Goal: Book appointment/travel/reservation

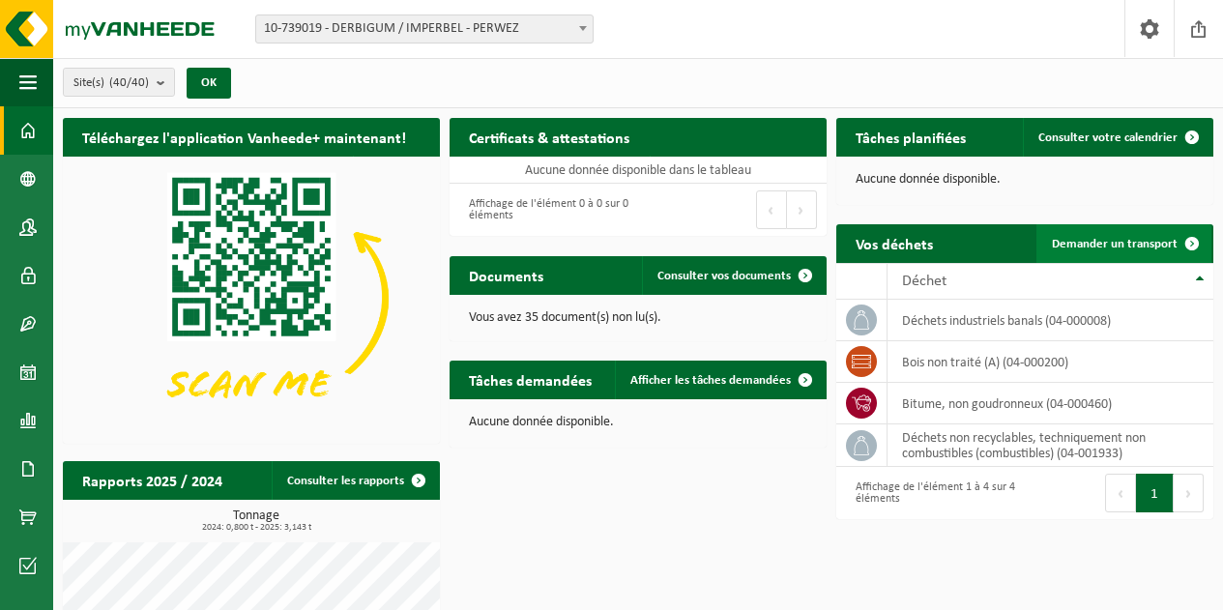
click at [1163, 247] on span "Demander un transport" at bounding box center [1115, 244] width 126 height 13
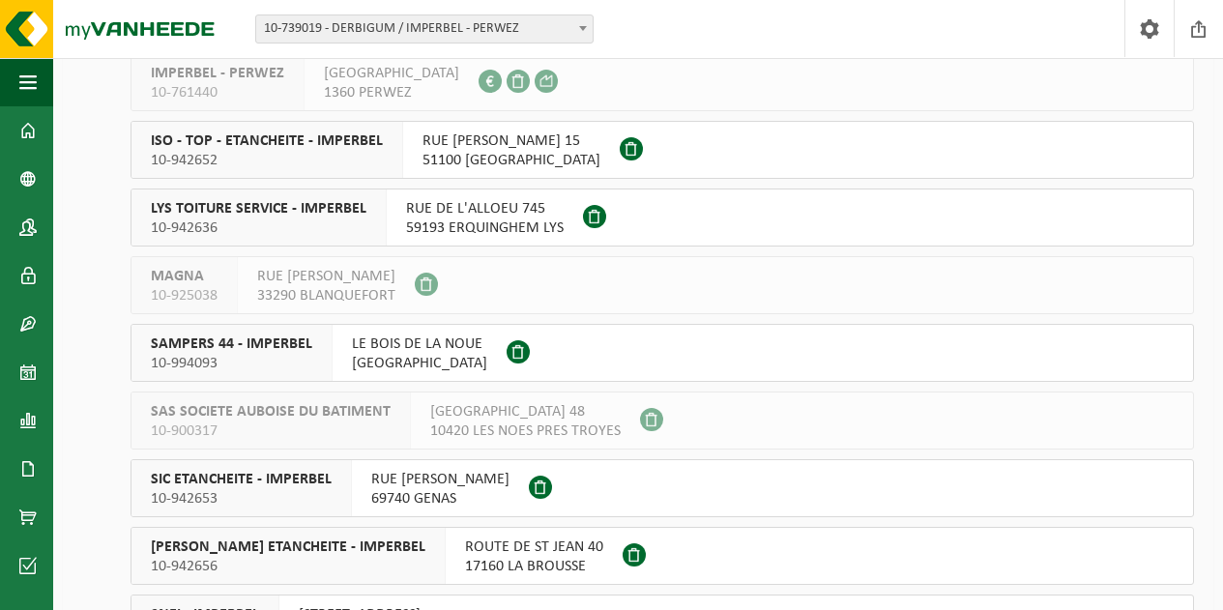
scroll to position [2026, 0]
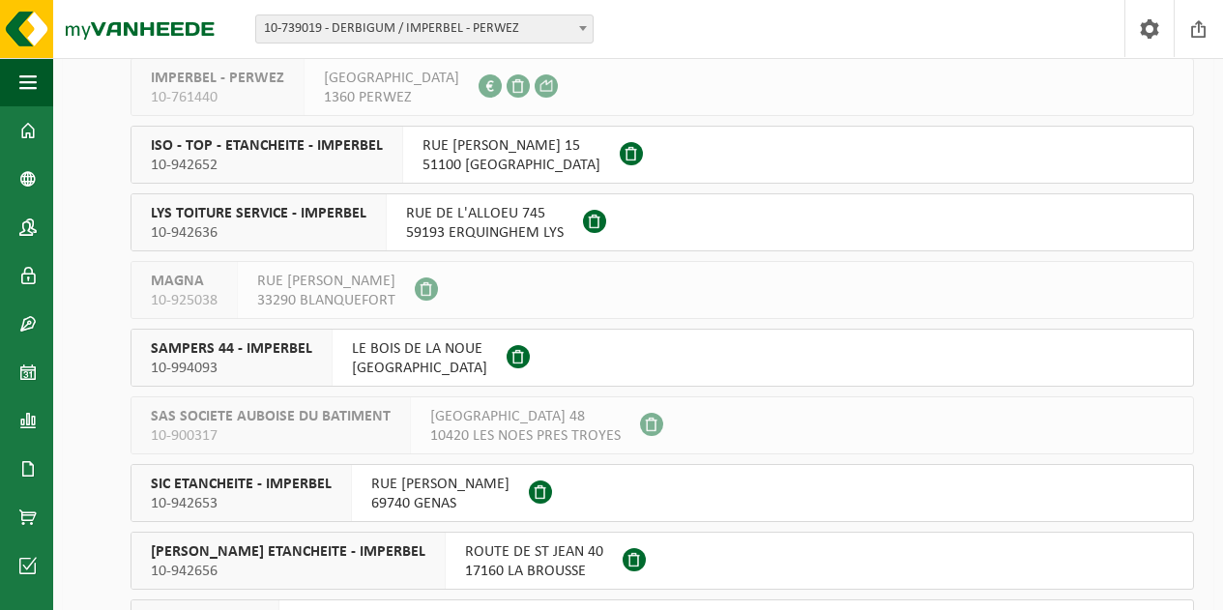
click at [462, 359] on span "[GEOGRAPHIC_DATA]" at bounding box center [419, 368] width 135 height 19
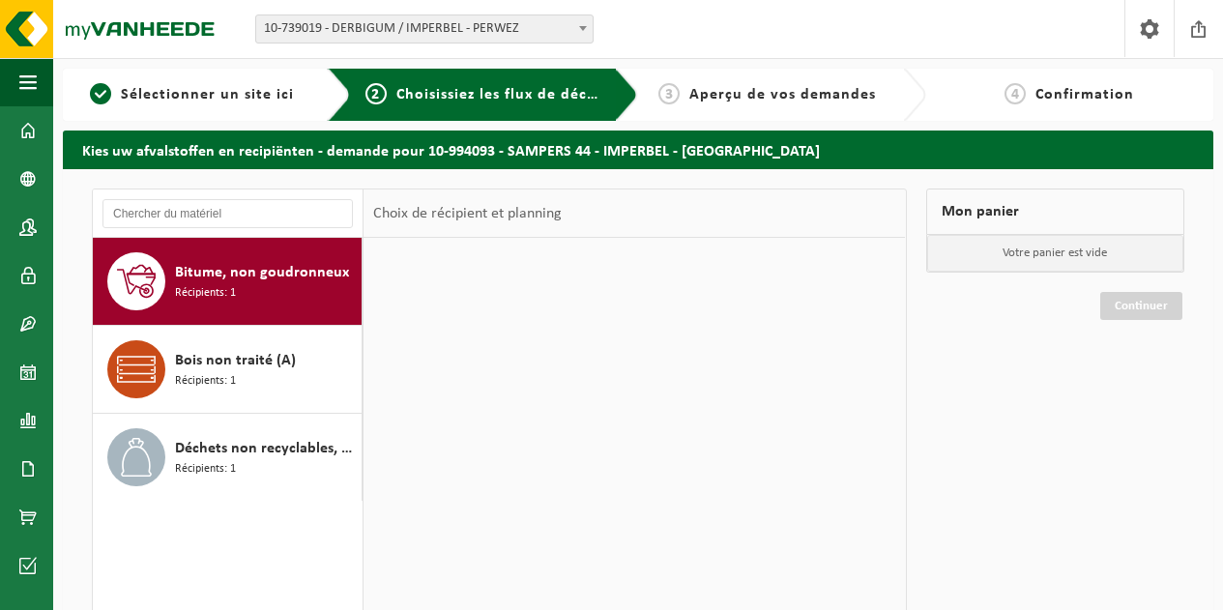
click at [462, 359] on div at bounding box center [634, 528] width 541 height 580
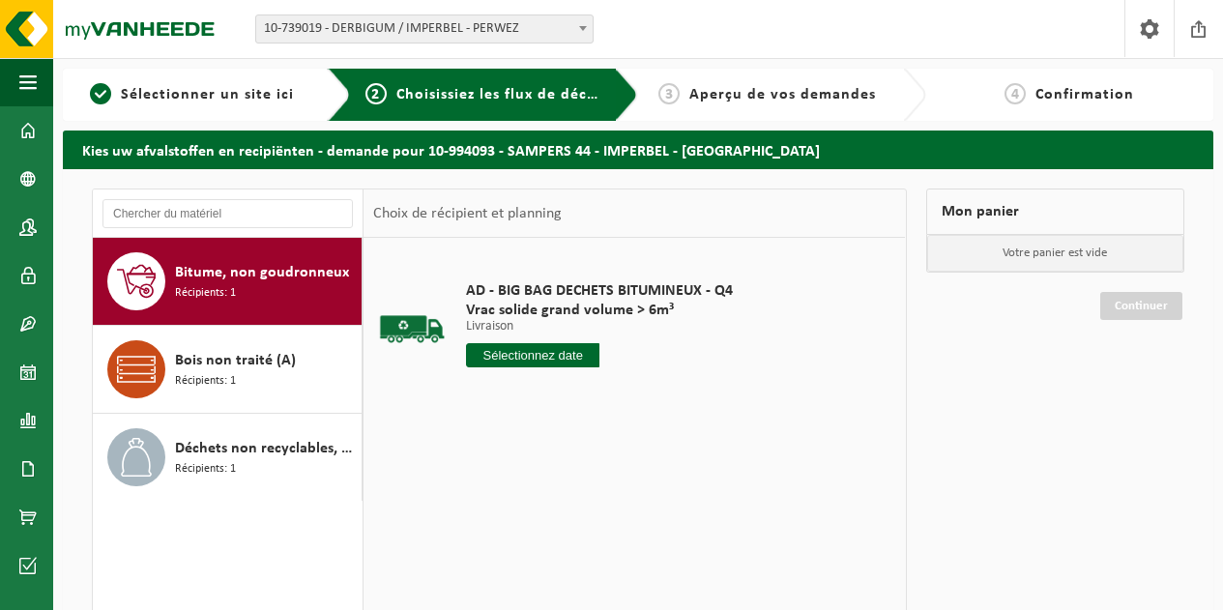
click at [509, 354] on input "text" at bounding box center [532, 355] width 133 height 24
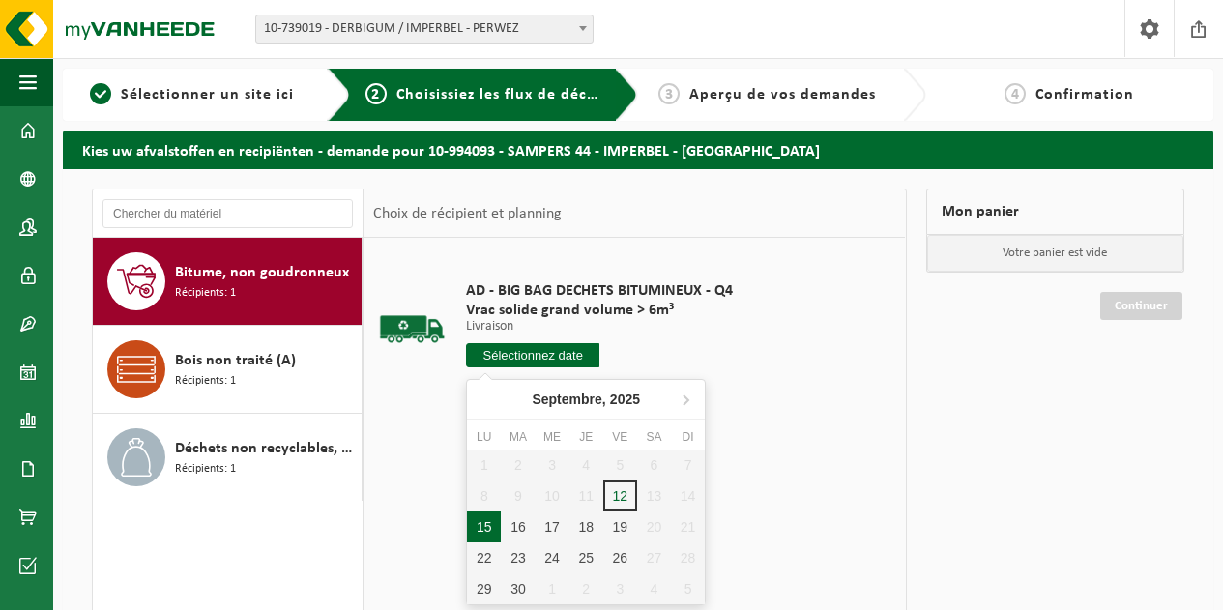
click at [492, 526] on div "15" at bounding box center [484, 526] width 34 height 31
type input "à partir de 2025-09-15"
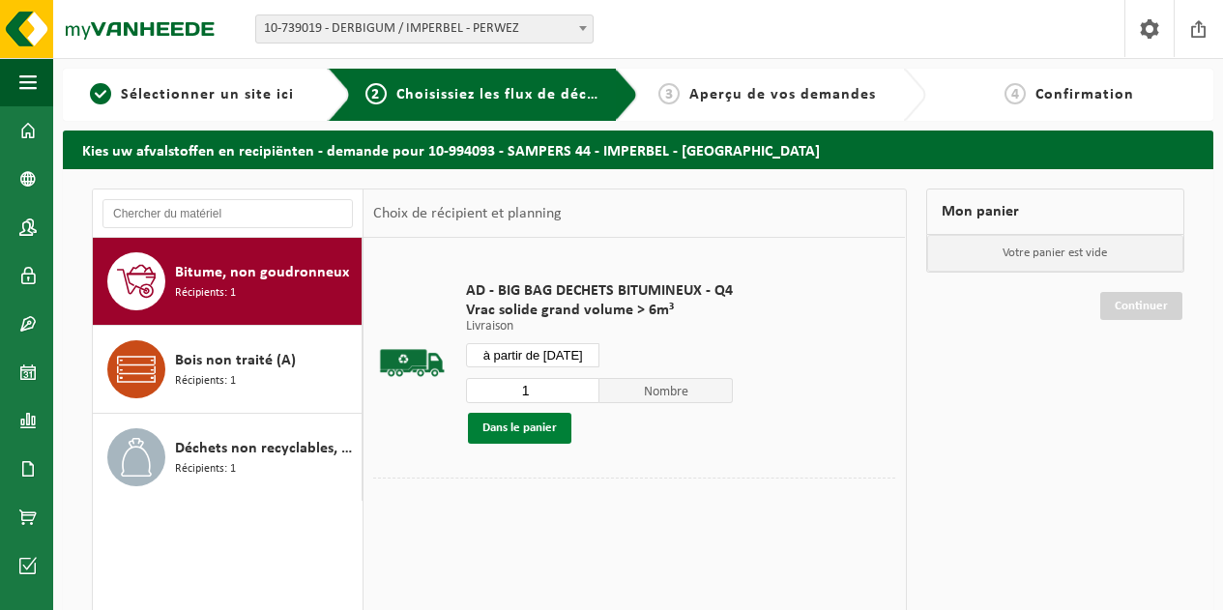
click at [539, 439] on button "Dans le panier" at bounding box center [519, 428] width 103 height 31
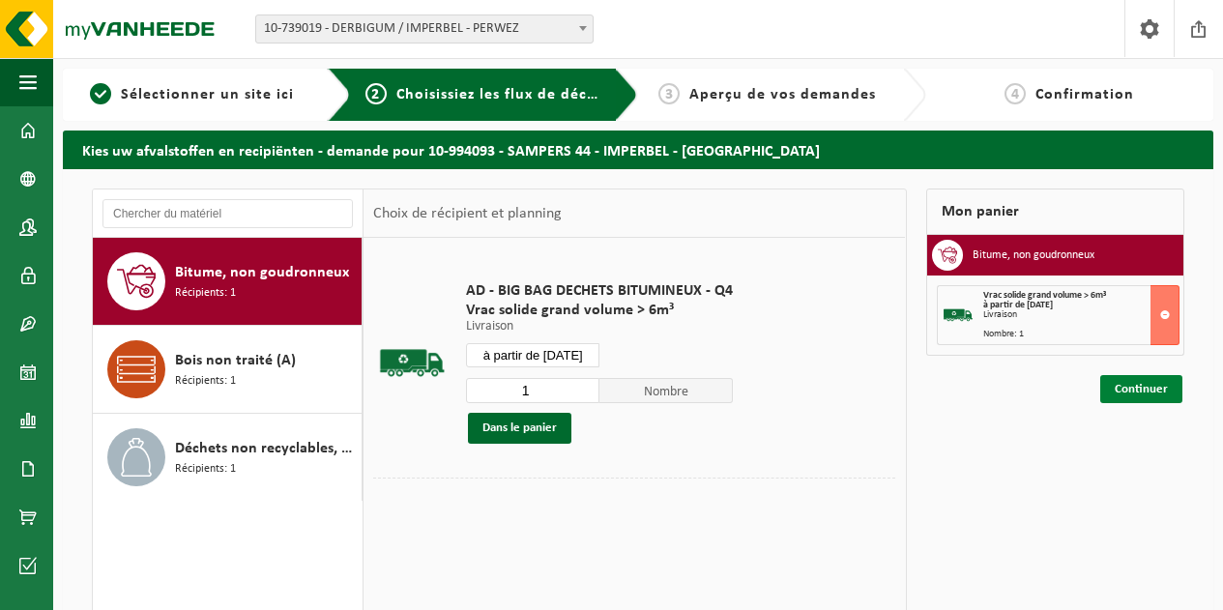
click at [1151, 384] on link "Continuer" at bounding box center [1141, 389] width 82 height 28
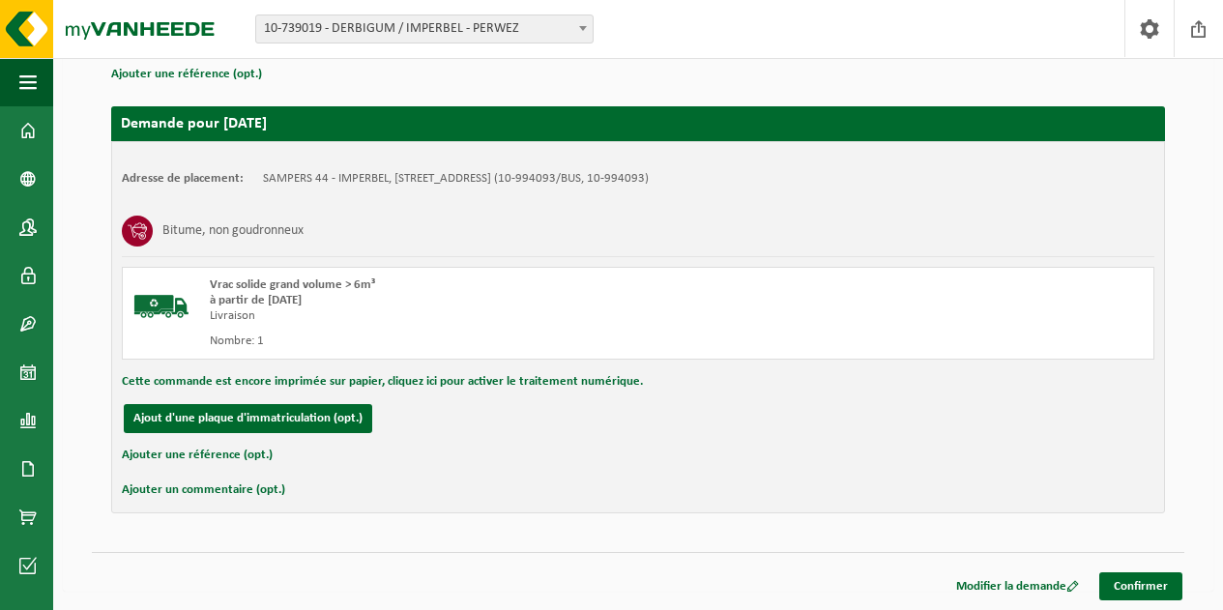
scroll to position [293, 0]
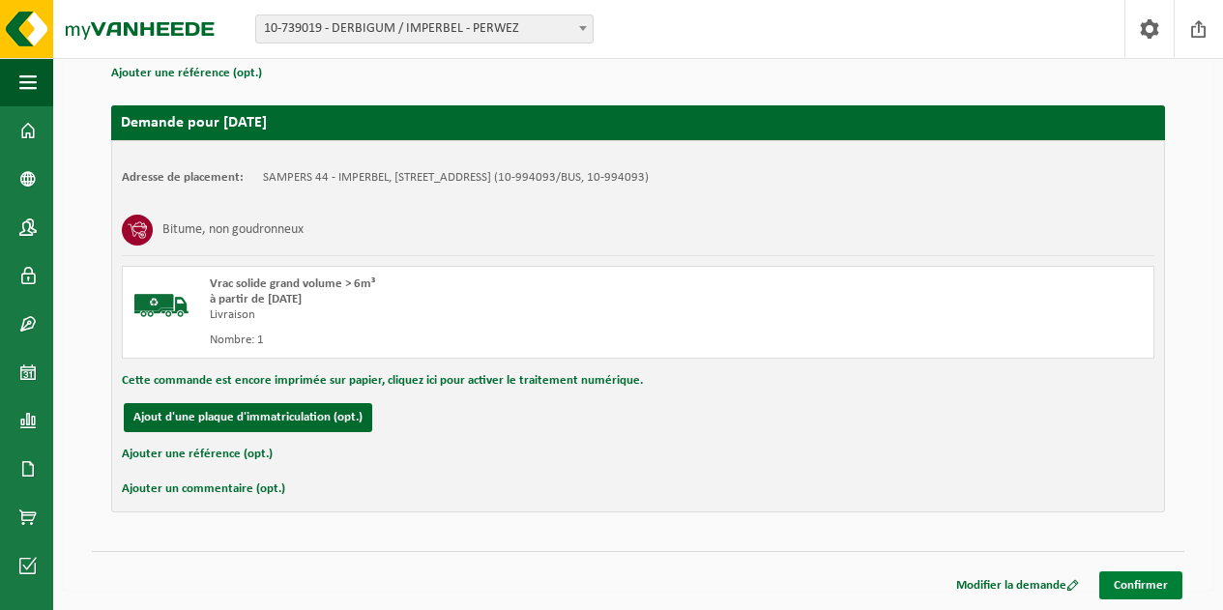
click at [1127, 591] on link "Confirmer" at bounding box center [1140, 585] width 83 height 28
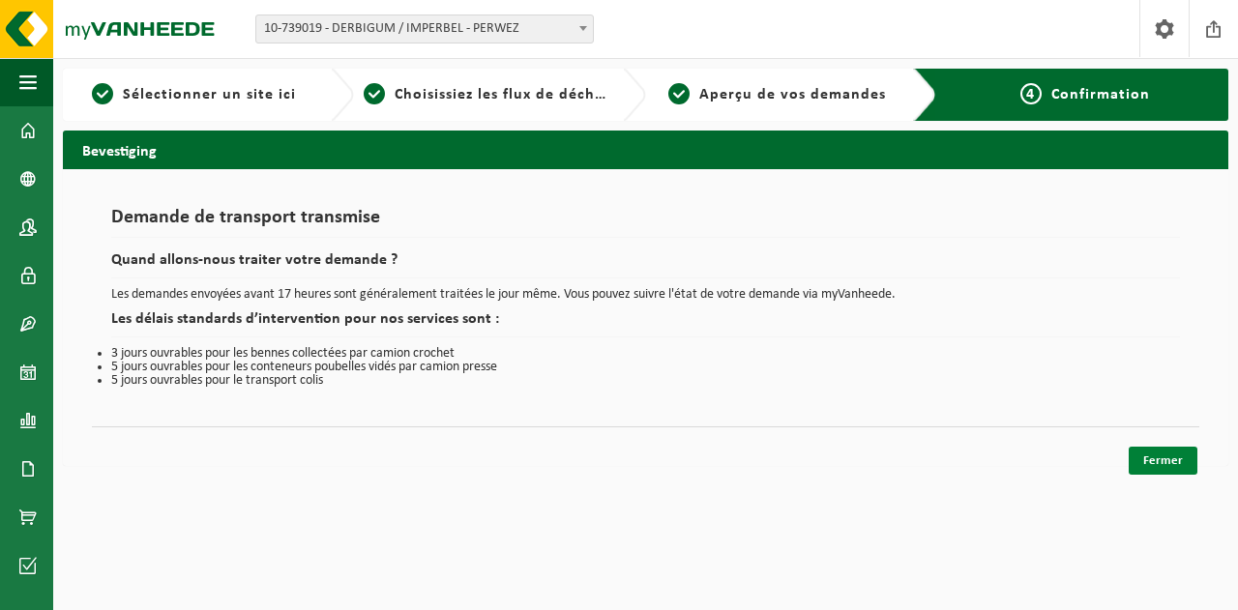
click at [1180, 462] on link "Fermer" at bounding box center [1162, 461] width 69 height 28
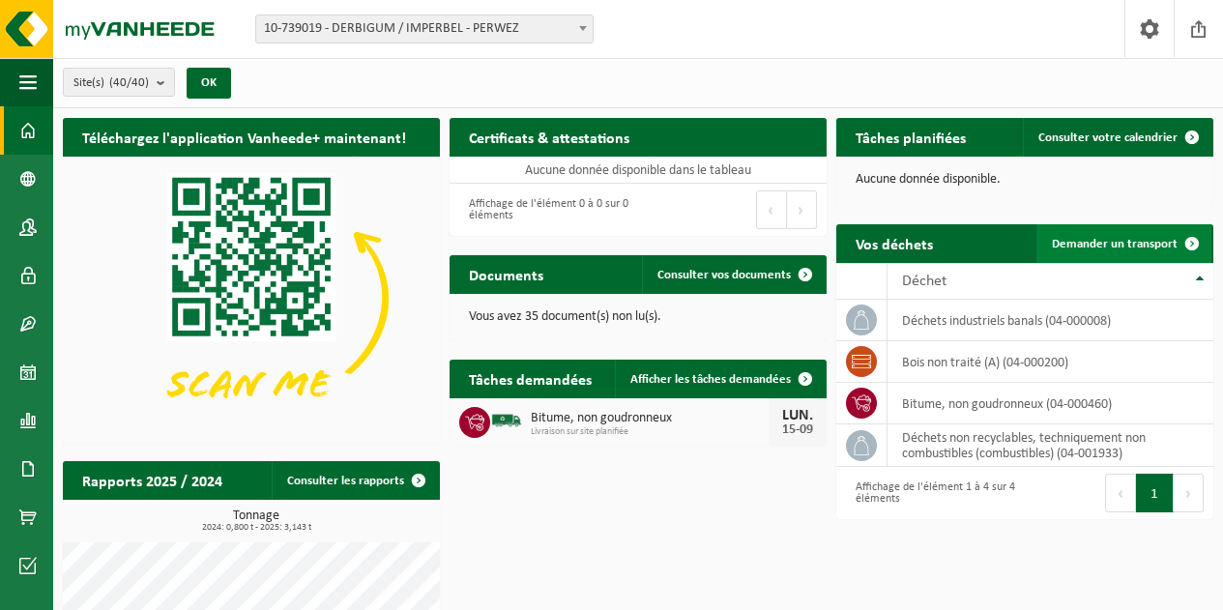
click at [1114, 235] on link "Demander un transport" at bounding box center [1123, 243] width 175 height 39
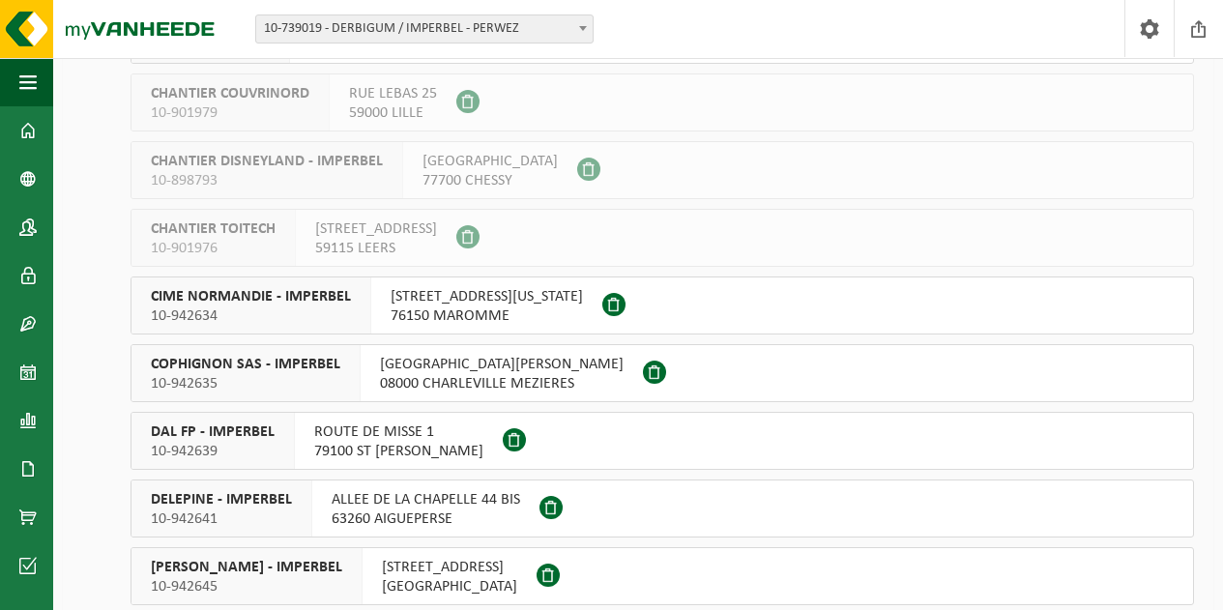
scroll to position [855, 0]
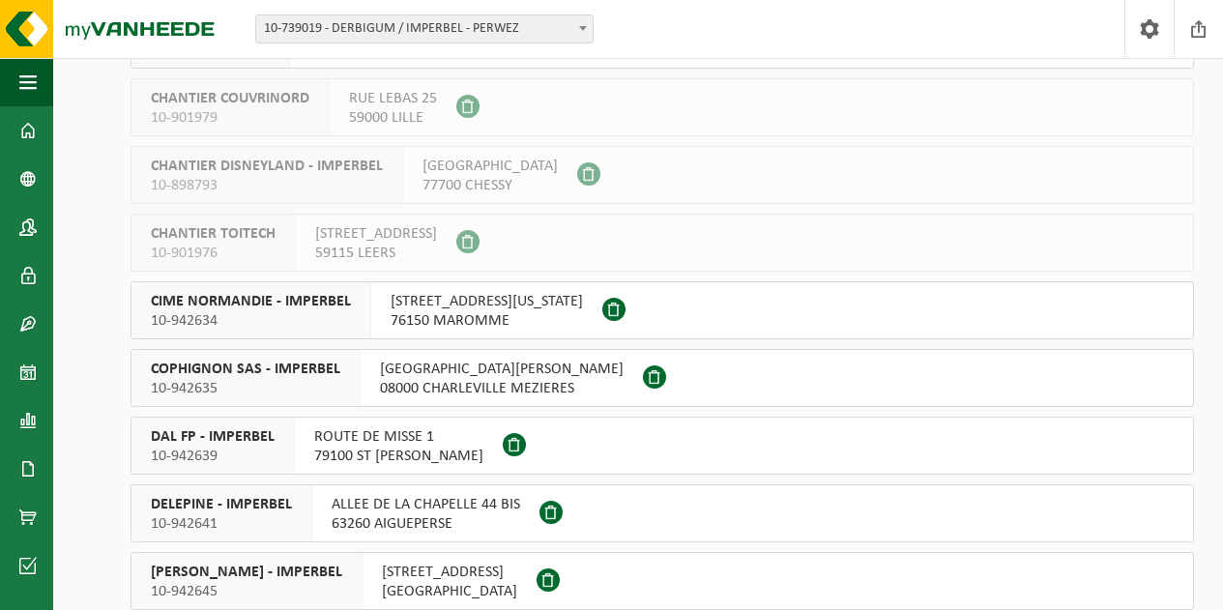
click at [506, 381] on span "08000 CHARLEVILLE MEZIERES" at bounding box center [502, 388] width 244 height 19
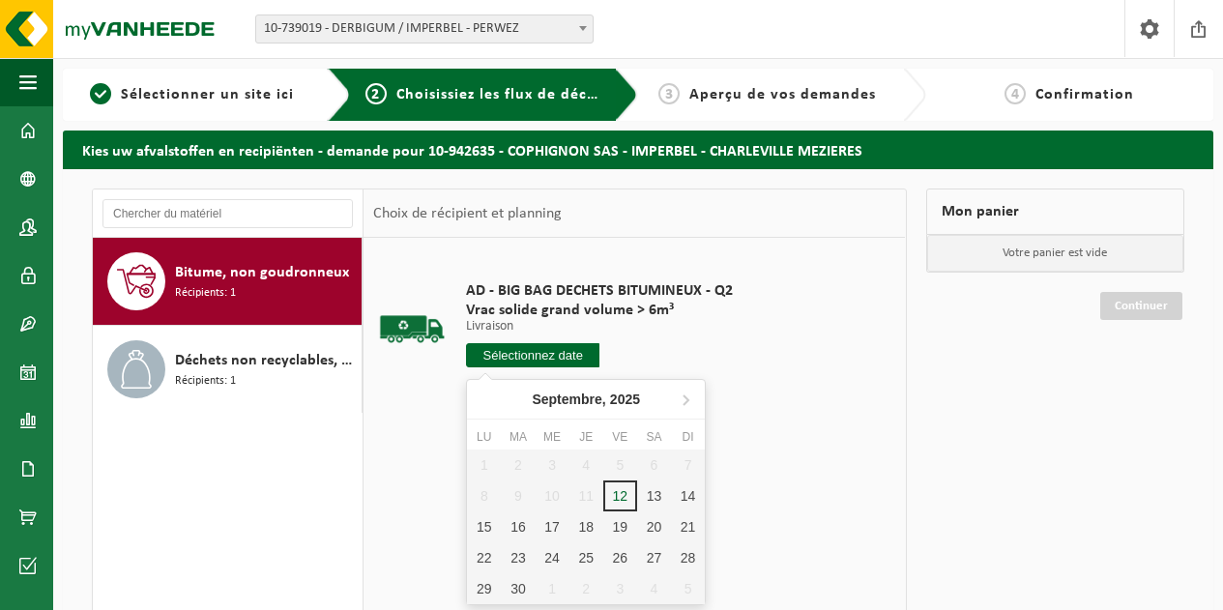
click at [537, 351] on input "text" at bounding box center [532, 355] width 133 height 24
click at [480, 523] on div "15" at bounding box center [484, 526] width 34 height 31
type input "à partir de 2025-09-15"
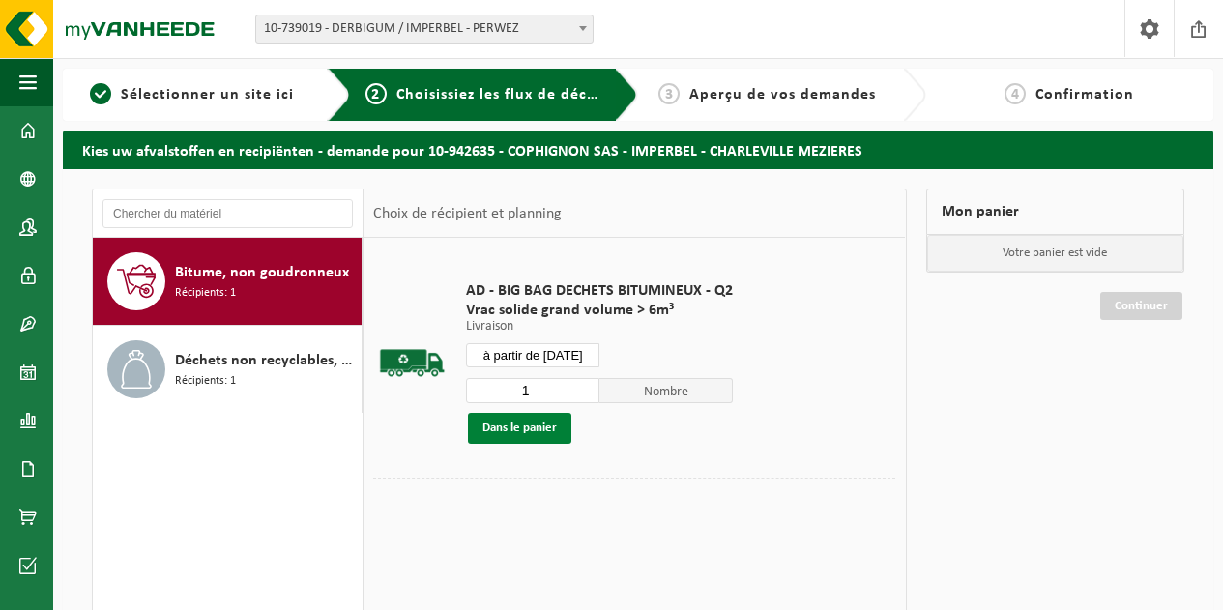
click at [514, 424] on button "Dans le panier" at bounding box center [519, 428] width 103 height 31
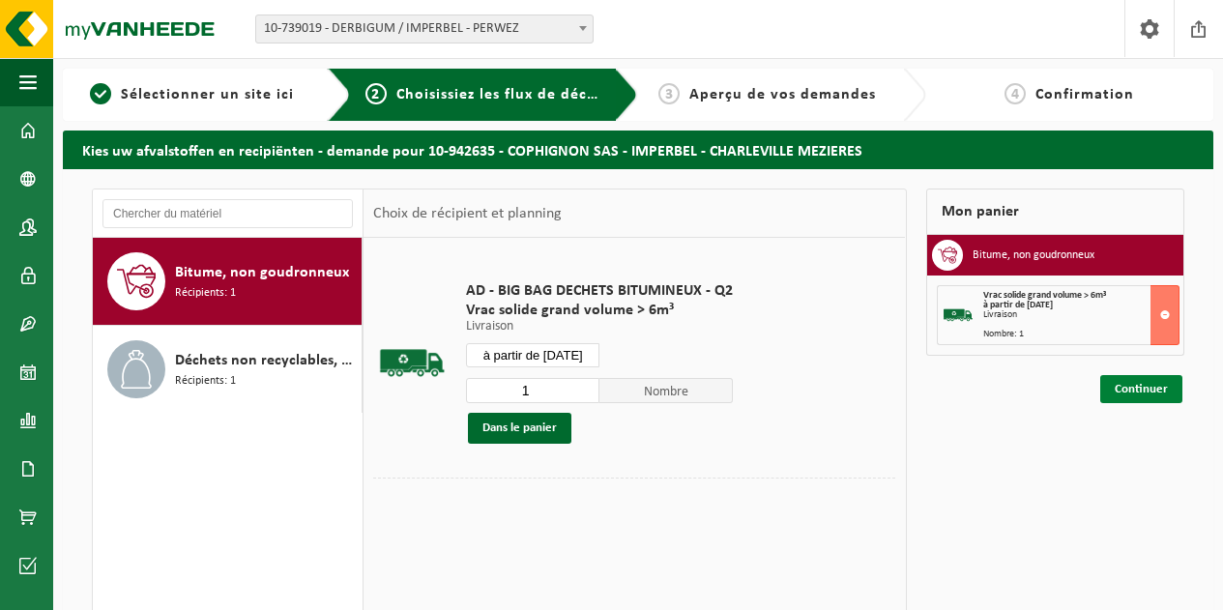
click at [1140, 391] on link "Continuer" at bounding box center [1141, 389] width 82 height 28
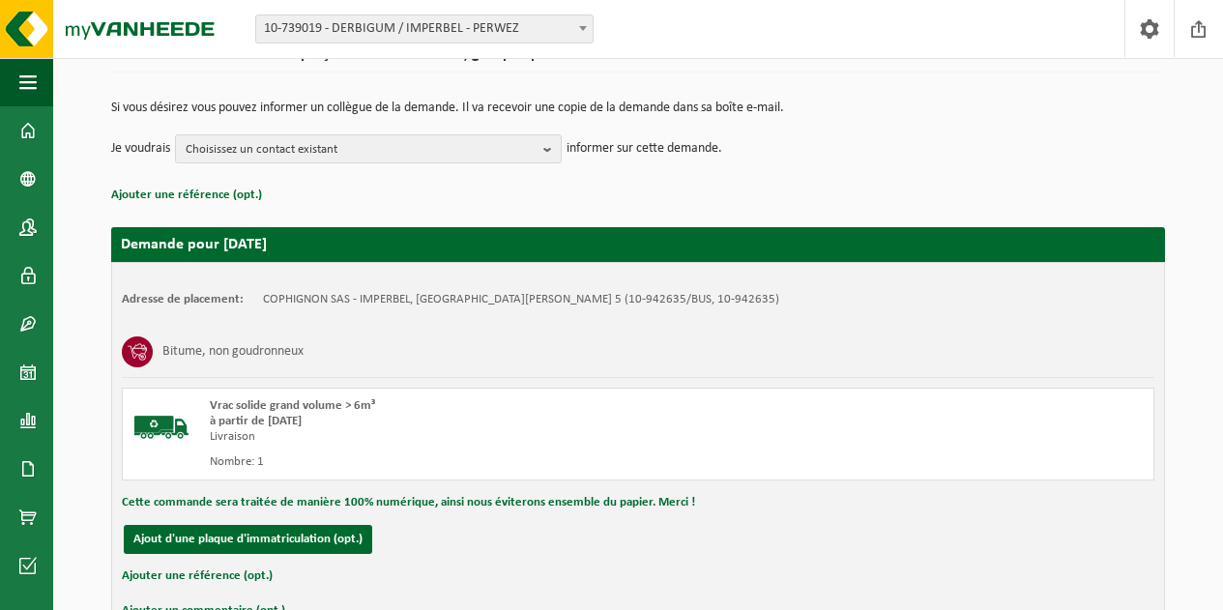
scroll to position [293, 0]
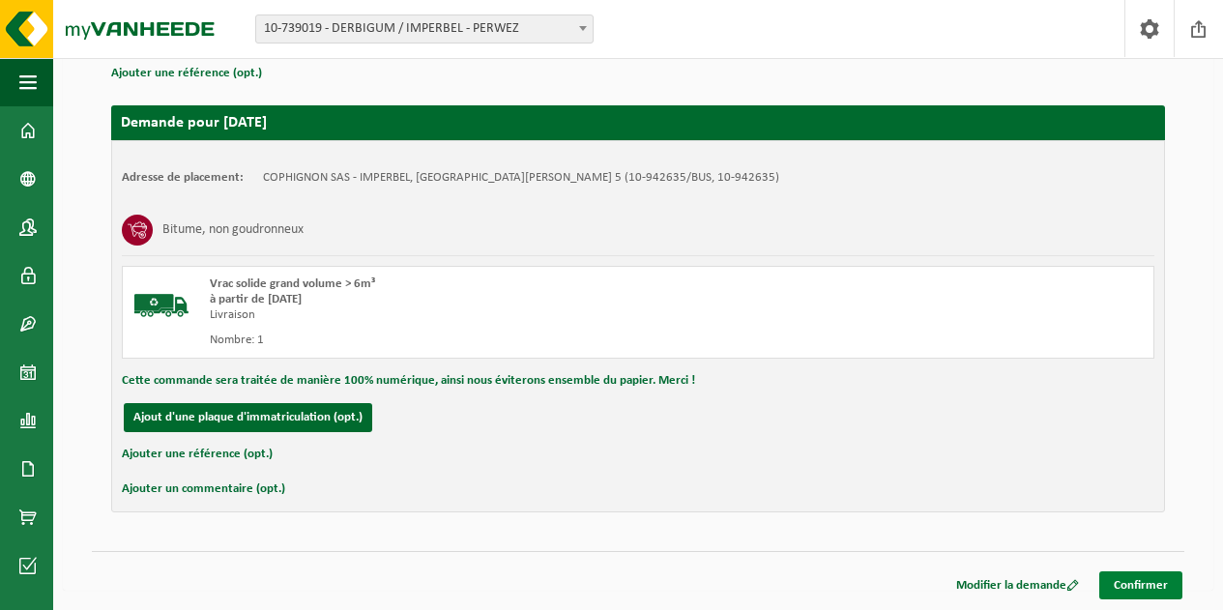
click at [1127, 591] on link "Confirmer" at bounding box center [1140, 585] width 83 height 28
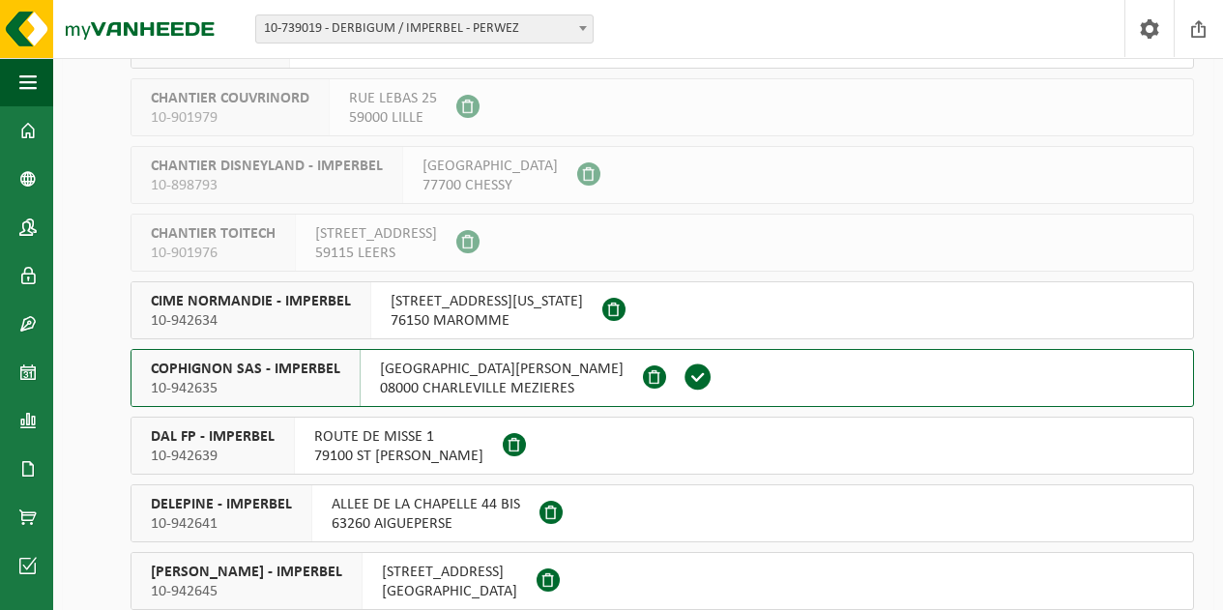
click at [418, 377] on span "[GEOGRAPHIC_DATA][PERSON_NAME]" at bounding box center [502, 369] width 244 height 19
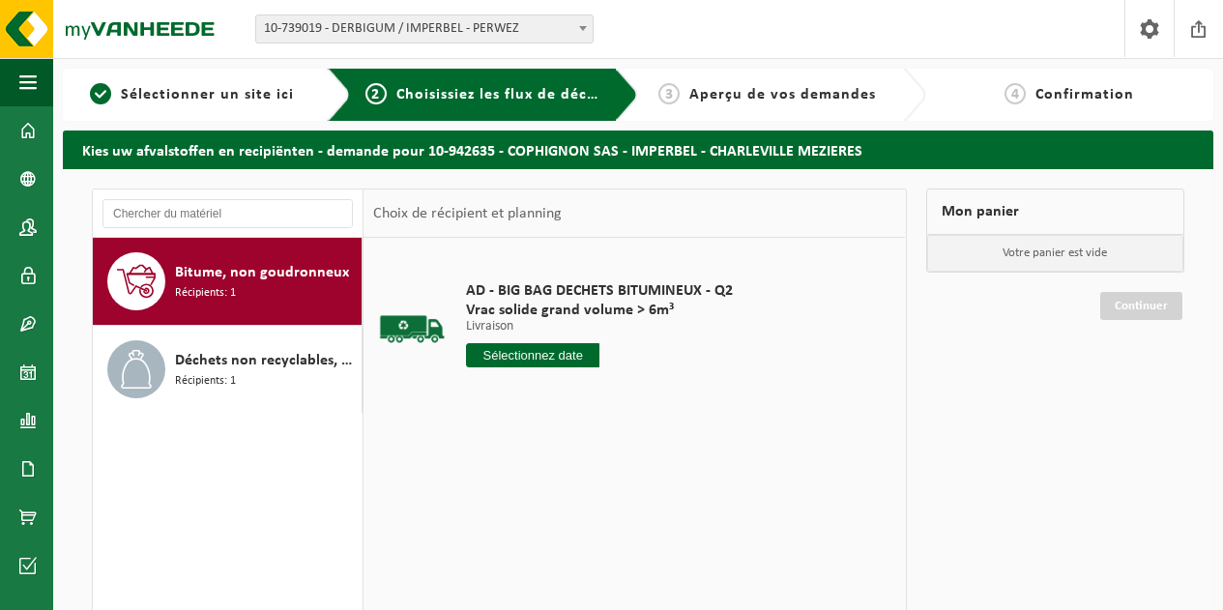
click at [520, 354] on input "text" at bounding box center [532, 355] width 133 height 24
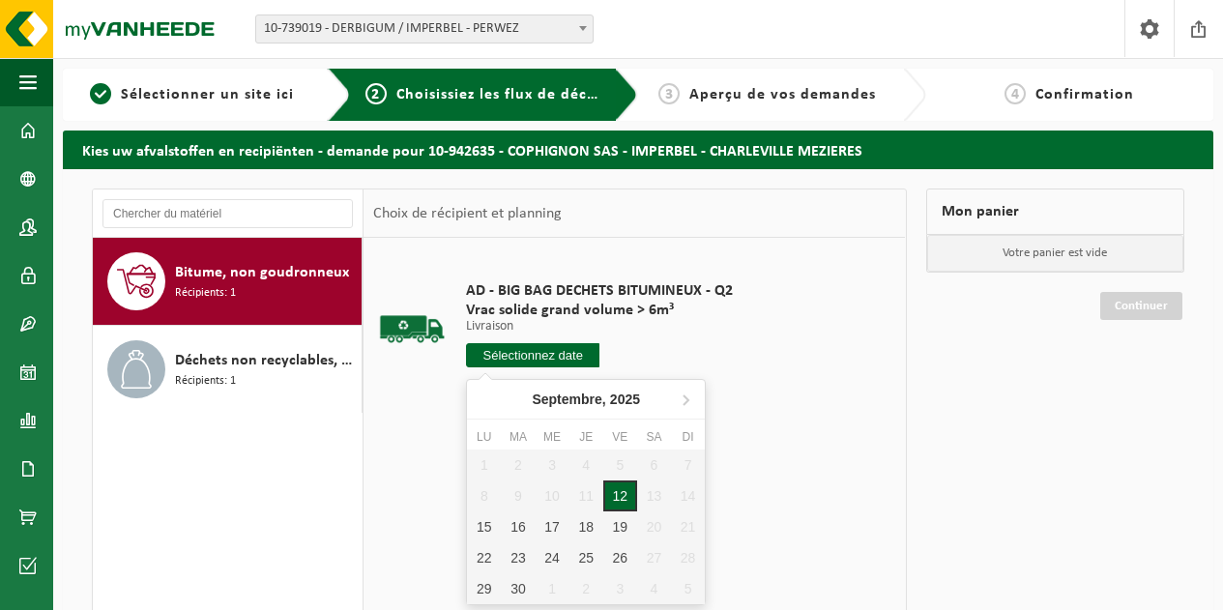
click at [627, 495] on div "12" at bounding box center [620, 496] width 34 height 31
type input "à partir de [DATE]"
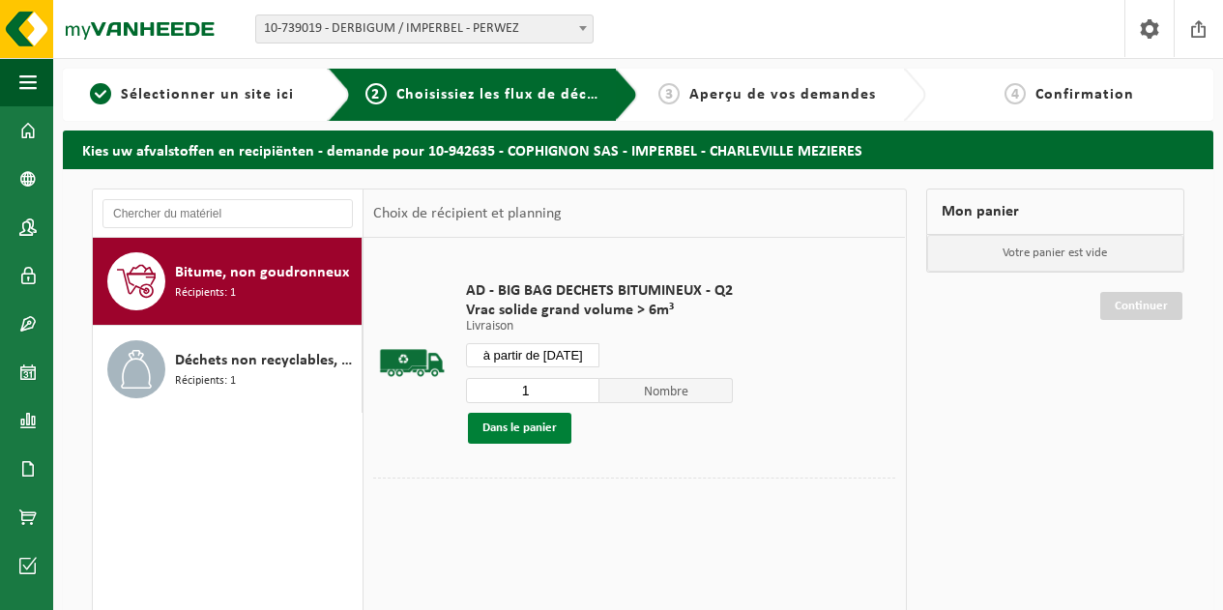
click at [524, 429] on button "Dans le panier" at bounding box center [519, 428] width 103 height 31
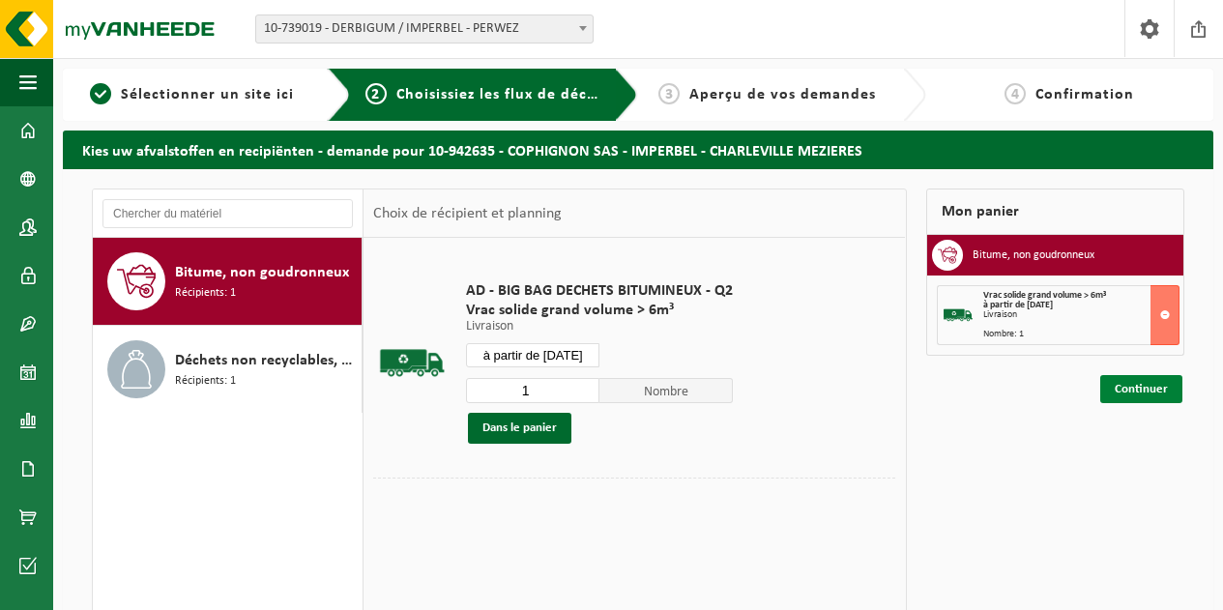
click at [1121, 401] on link "Continuer" at bounding box center [1141, 389] width 82 height 28
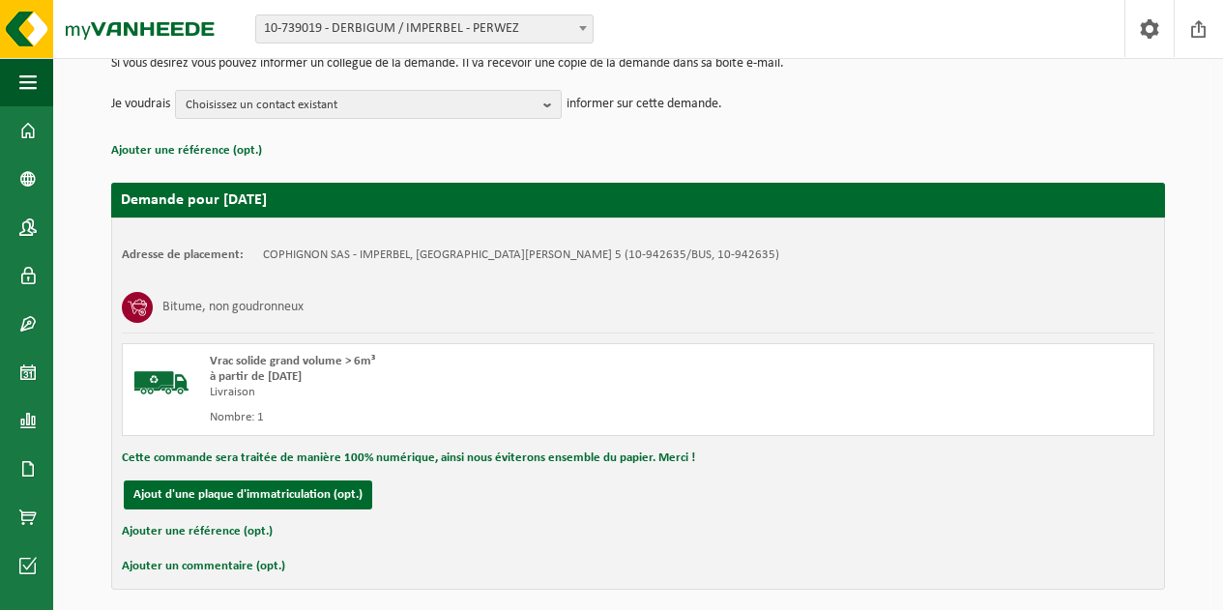
scroll to position [293, 0]
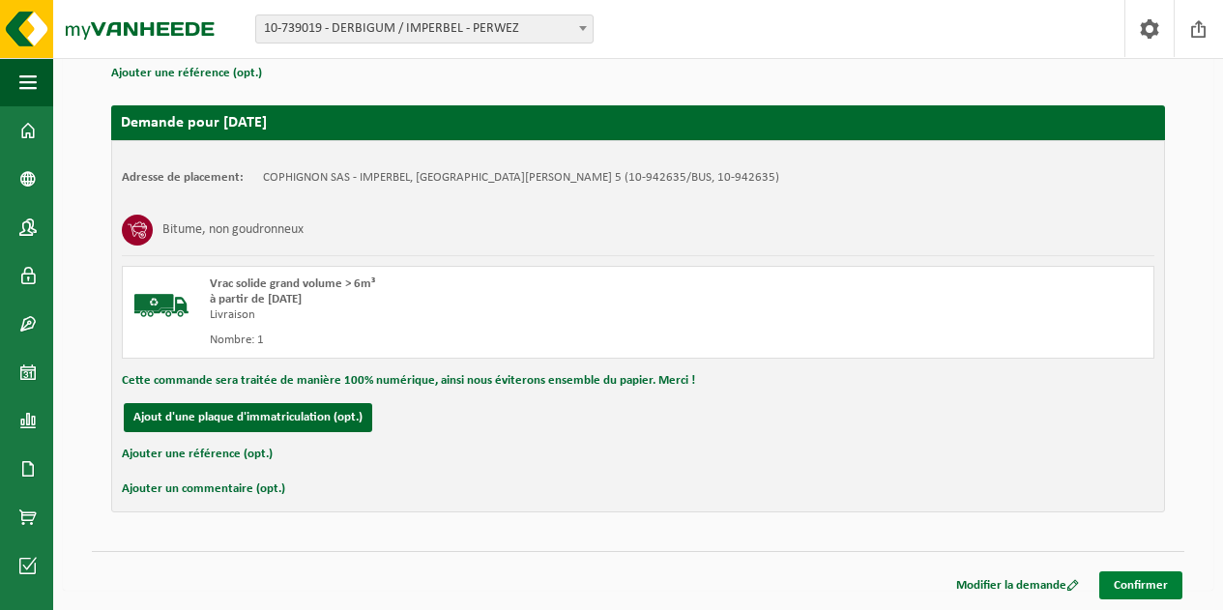
click at [1124, 589] on link "Confirmer" at bounding box center [1140, 585] width 83 height 28
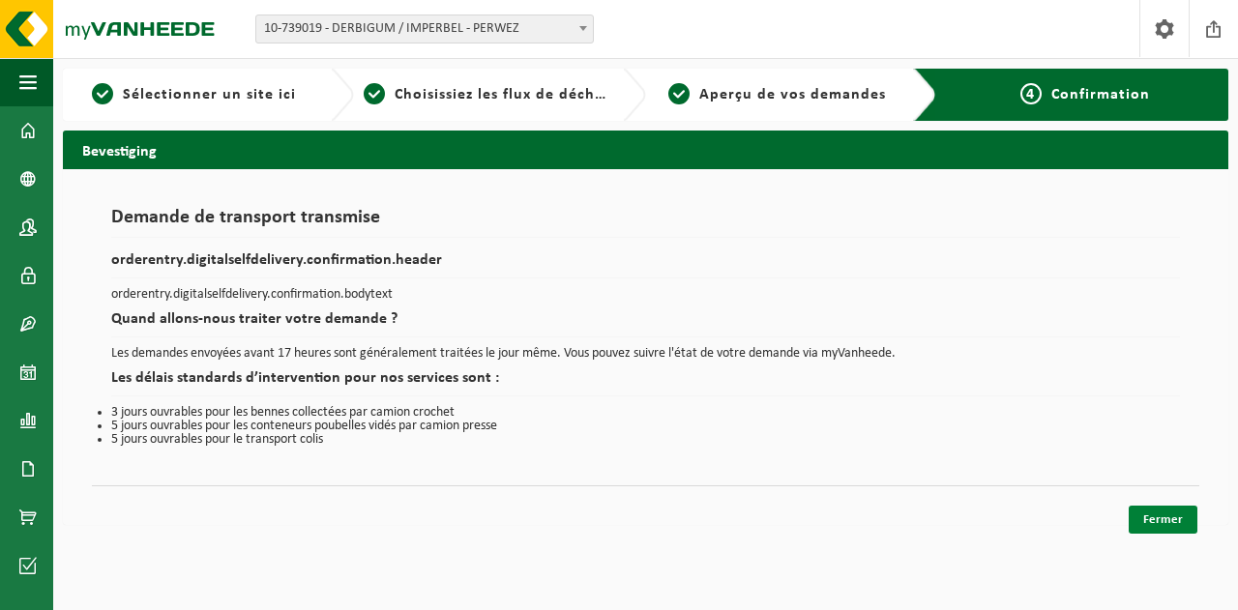
click at [1155, 519] on link "Fermer" at bounding box center [1162, 520] width 69 height 28
